Goal: Information Seeking & Learning: Learn about a topic

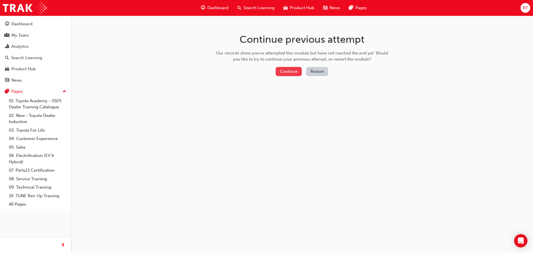
click at [279, 72] on button "Continue" at bounding box center [289, 71] width 26 height 9
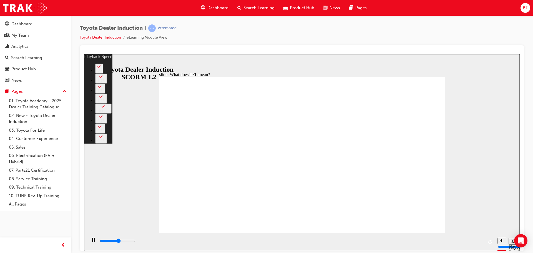
click at [92, 240] on icon "Play (Ctrl+Alt+P)" at bounding box center [93, 239] width 4 height 4
click at [91, 241] on icon "Play (Ctrl+Alt+P)" at bounding box center [93, 239] width 4 height 4
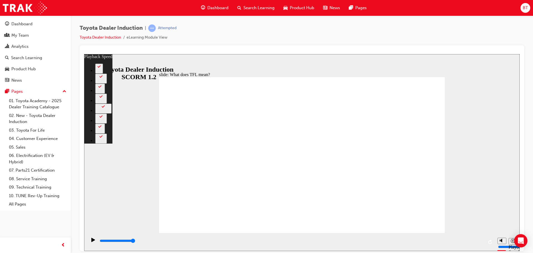
click at [91, 240] on icon "Play (Ctrl+Alt+P)" at bounding box center [93, 239] width 4 height 4
drag, startPoint x: 162, startPoint y: 221, endPoint x: 169, endPoint y: 222, distance: 6.7
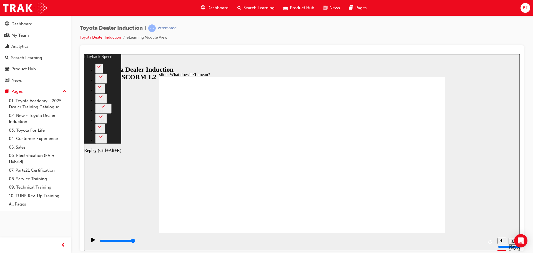
click at [491, 241] on icon "Replay (Ctrl+Alt+R)" at bounding box center [490, 241] width 4 height 4
click at [491, 242] on icon "Replay (Ctrl+Alt+R)" at bounding box center [490, 241] width 4 height 4
click at [489, 242] on icon "Replay (Ctrl+Alt+R)" at bounding box center [490, 241] width 4 height 4
type input "10800"
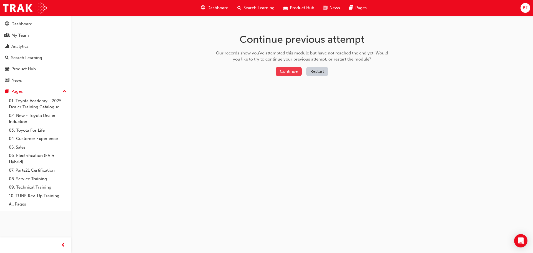
click at [292, 70] on button "Continue" at bounding box center [289, 71] width 26 height 9
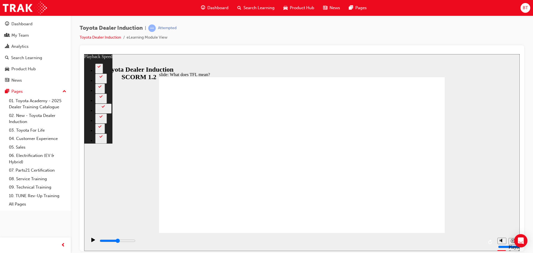
type input "58"
click at [92, 241] on icon "Pause (Ctrl+Alt+P)" at bounding box center [93, 239] width 4 height 4
click at [91, 241] on icon "Pause (Ctrl+Alt+P)" at bounding box center [93, 239] width 4 height 4
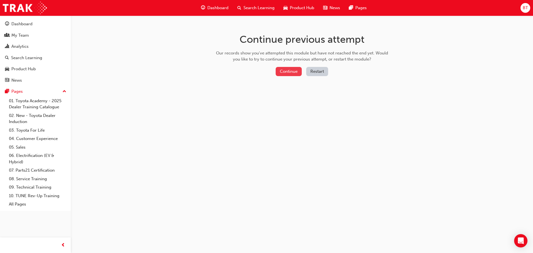
click at [291, 70] on button "Continue" at bounding box center [289, 71] width 26 height 9
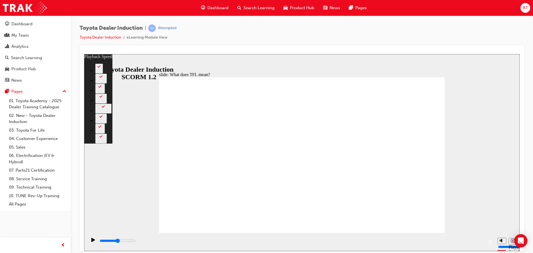
type input "10800"
drag, startPoint x: 285, startPoint y: 221, endPoint x: 161, endPoint y: 214, distance: 124.0
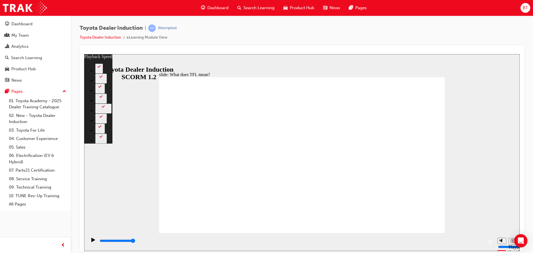
type input "139"
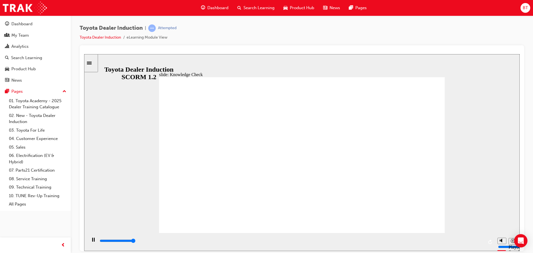
type input "5000"
radio input "true"
drag, startPoint x: 234, startPoint y: 152, endPoint x: 421, endPoint y: 87, distance: 197.9
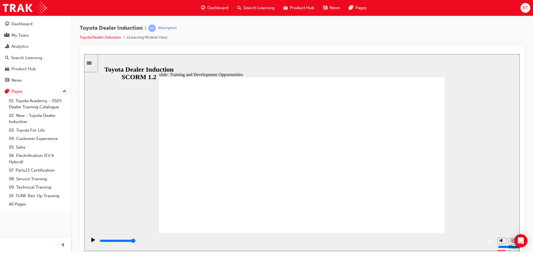
click at [92, 241] on icon "Play (Ctrl+Alt+P)" at bounding box center [93, 239] width 4 height 4
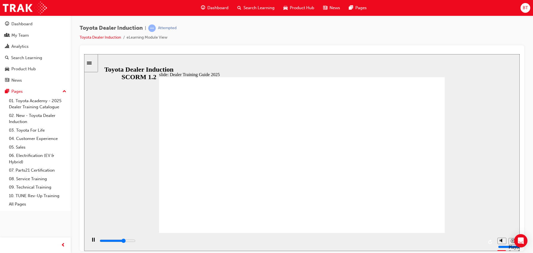
type input "5000"
radio input "true"
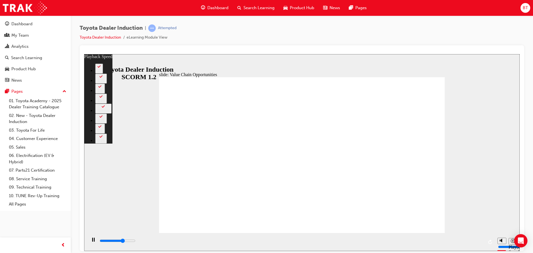
type input "7600"
type input "0"
type input "7800"
type input "1"
type input "8100"
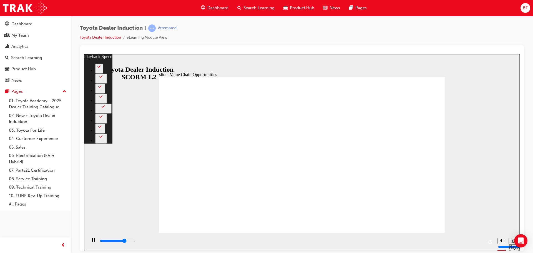
type input "1"
type input "8300"
type input "1"
type input "8600"
type input "1"
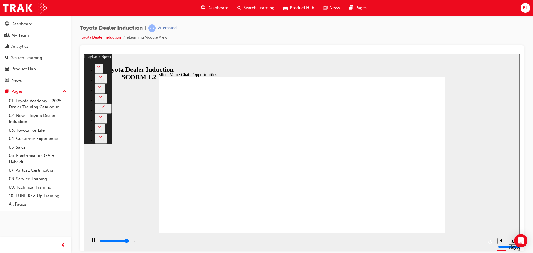
type input "8900"
type input "2"
type input "9200"
type input "2"
type input "9400"
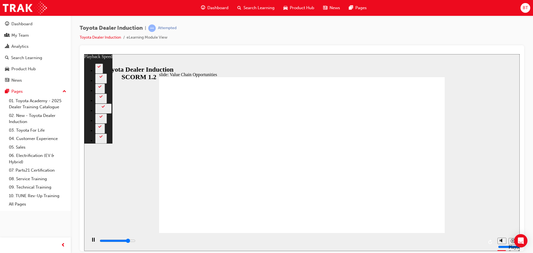
type input "2"
type input "9700"
type input "2"
type input "9900"
type input "3"
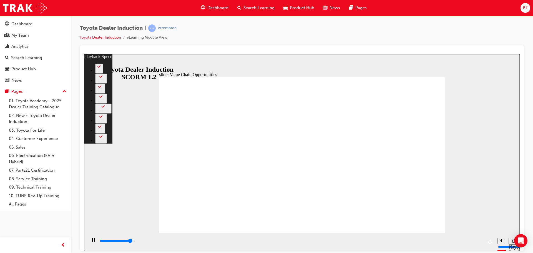
type input "10200"
type input "3"
type input "10500"
type input "3"
type input "10700"
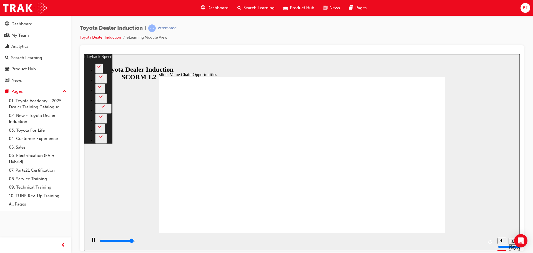
type input "3"
type input "11000"
type input "4"
type input "11300"
type input "4"
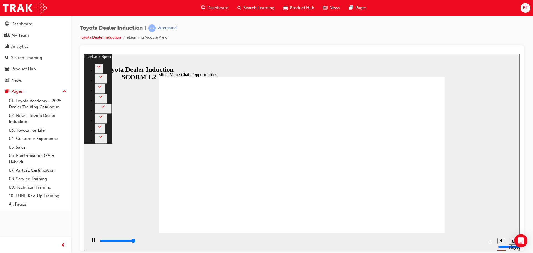
type input "11300"
type input "64"
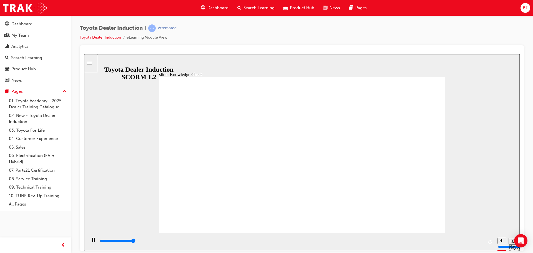
type input "5000"
radio input "true"
type input "5000"
radio input "true"
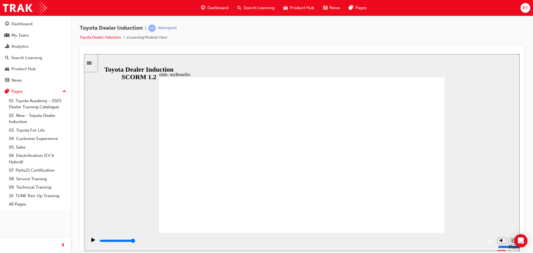
type input "5000"
type input "m"
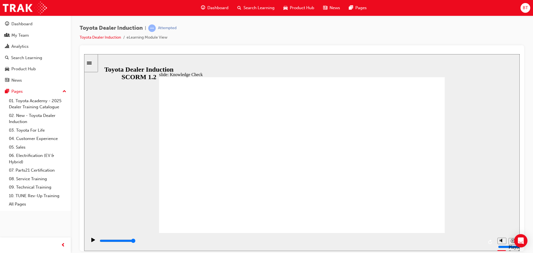
type input "m"
type input "my"
type input "m"
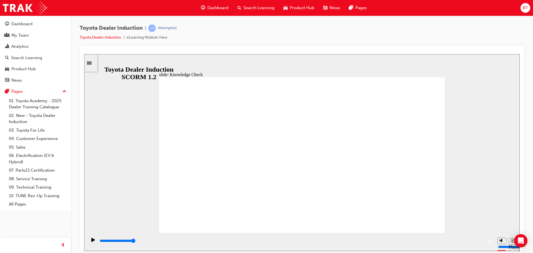
type input "T"
type input "To"
type input "Toy"
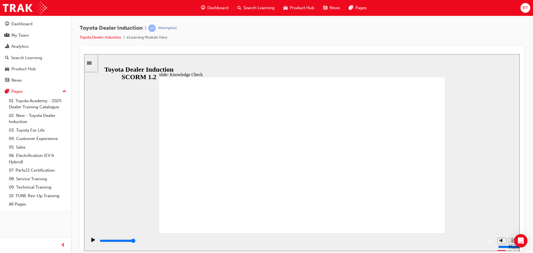
type input "Toy"
type input "Toyo"
type input "Toyot"
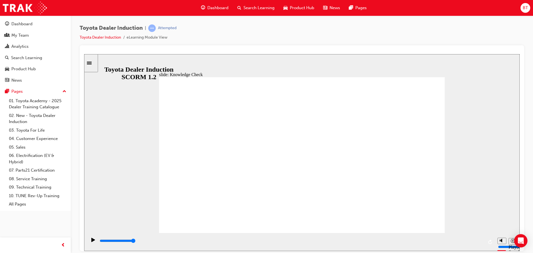
type input "Toyota"
type input "Toyota E"
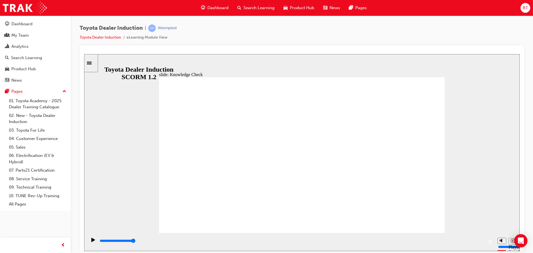
type input "Toyota E"
type input "Toyota En"
type input "Toyota Eng"
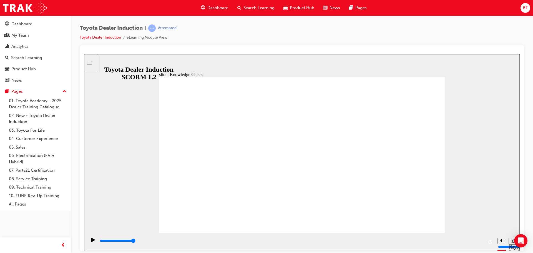
type input "Toyota Enga"
type input "Toyota Engag"
type input "Toyota Engage"
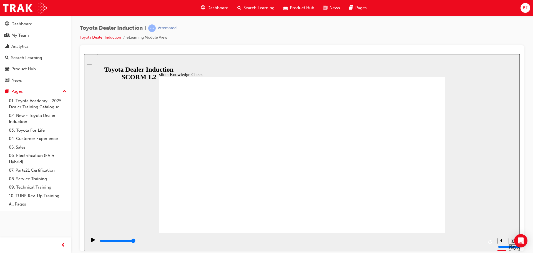
type input "Toyota Engage"
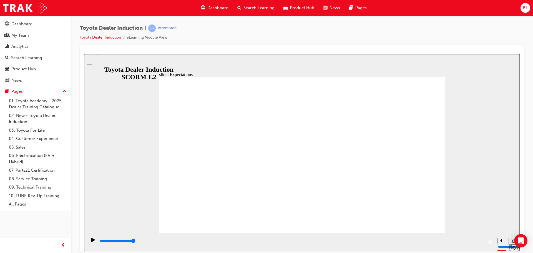
type input "4600"
checkbox input "true"
type input "6500"
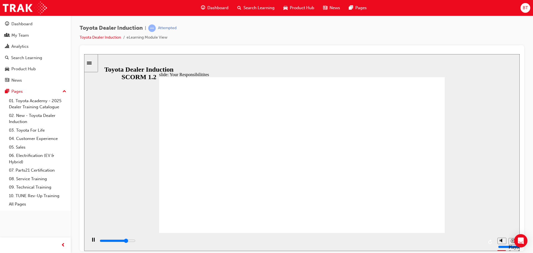
checkbox input "true"
type input "8400"
checkbox input "true"
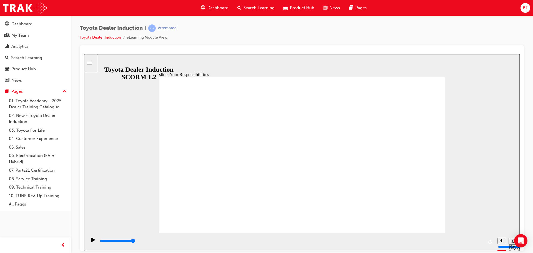
checkbox input "true"
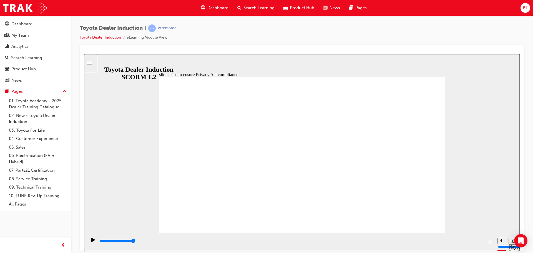
type input "11700"
